Goal: Task Accomplishment & Management: Use online tool/utility

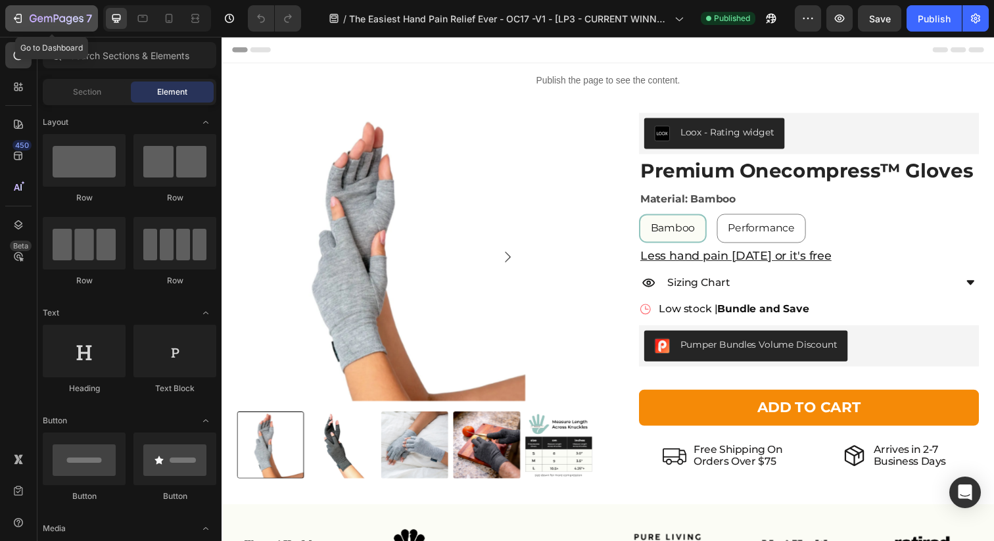
click at [57, 19] on icon "button" at bounding box center [57, 19] width 54 height 11
click at [53, 15] on icon "button" at bounding box center [57, 19] width 54 height 11
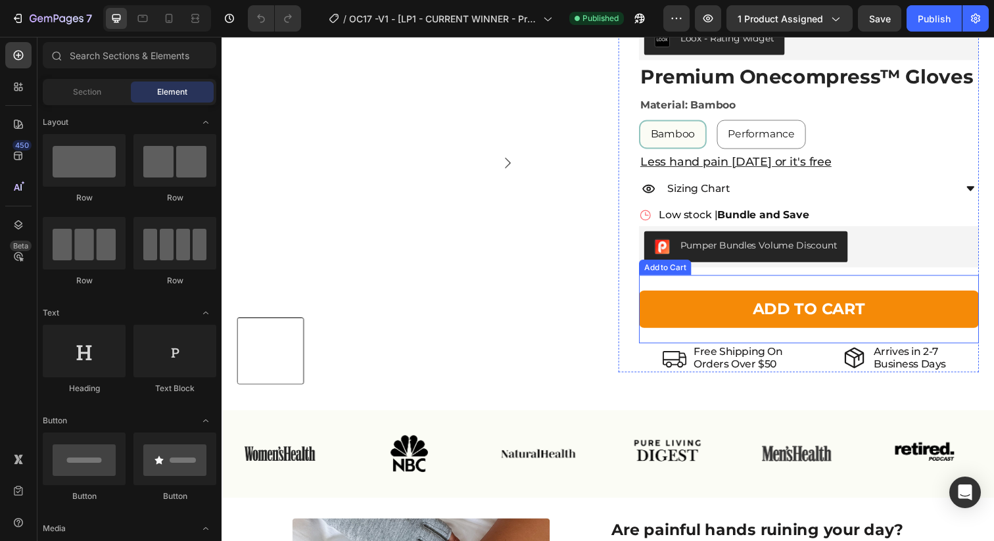
scroll to position [174, 0]
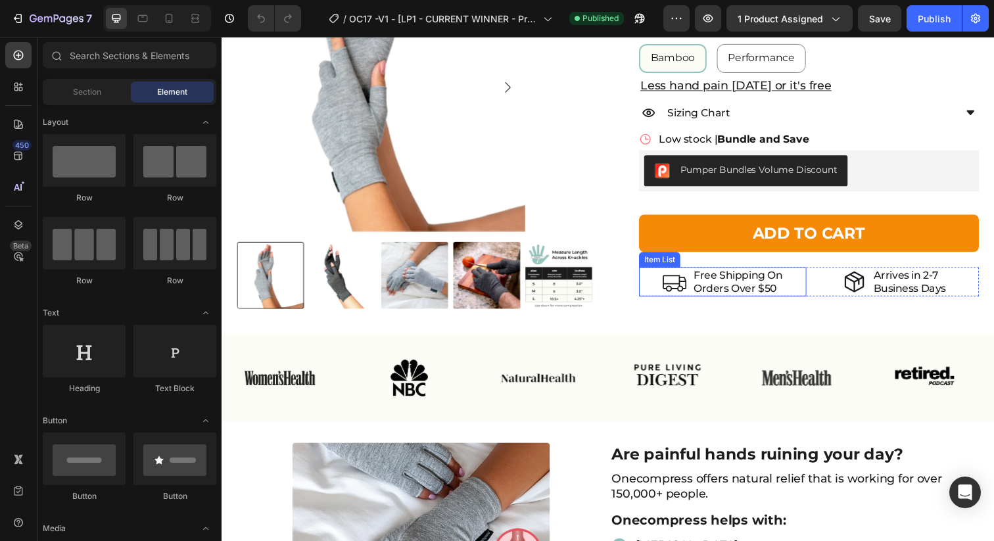
click at [782, 289] on p "Orders Over $50" at bounding box center [748, 293] width 91 height 12
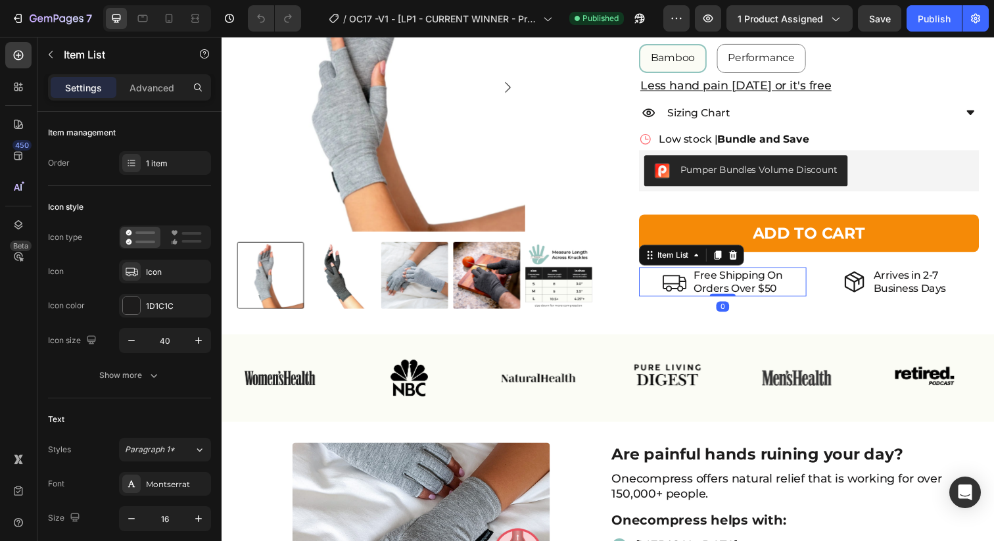
click at [776, 291] on p "Orders Over $50" at bounding box center [748, 293] width 91 height 12
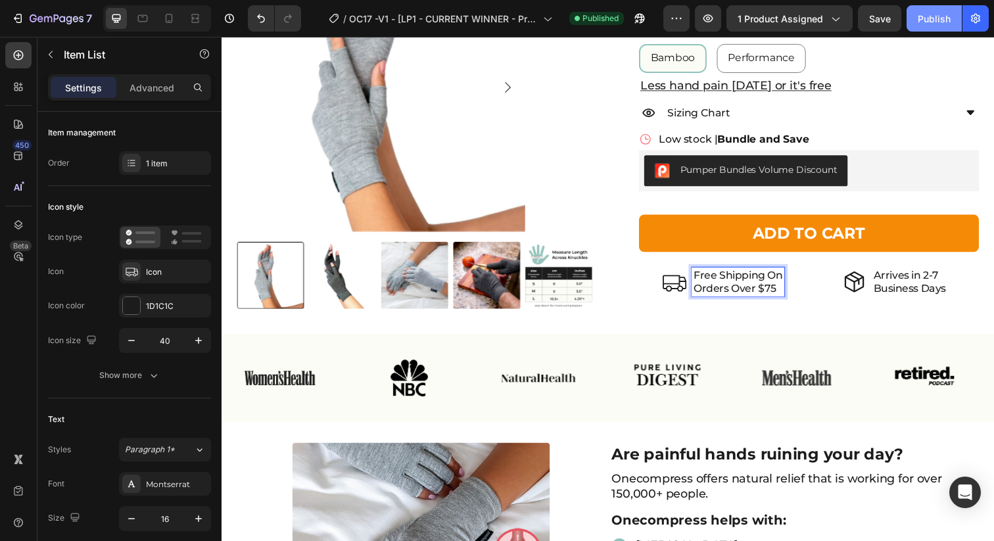
click at [933, 24] on div "Publish" at bounding box center [934, 19] width 33 height 14
